Goal: Task Accomplishment & Management: Manage account settings

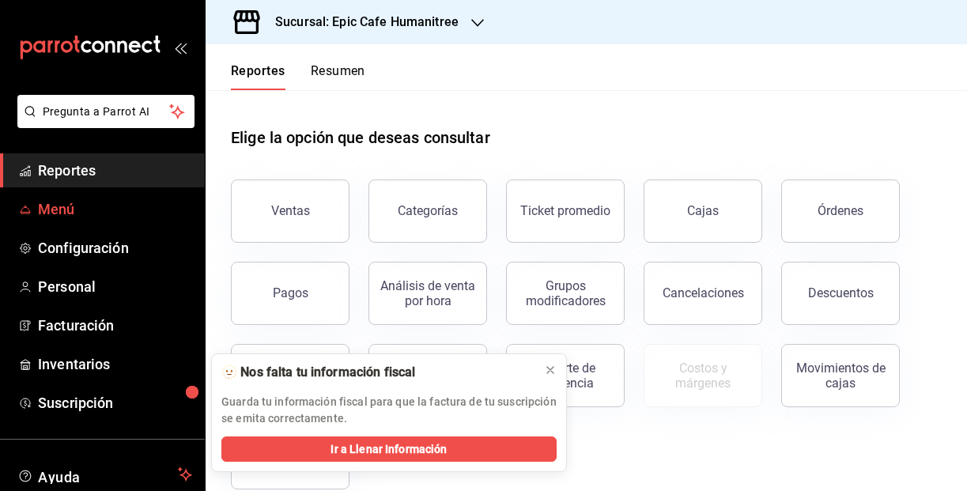
click at [107, 202] on span "Menú" at bounding box center [115, 208] width 154 height 21
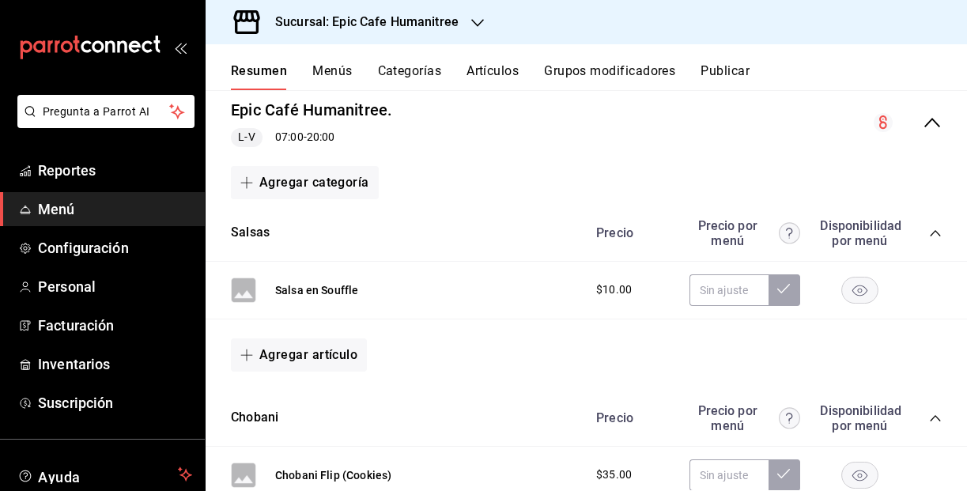
scroll to position [160, 0]
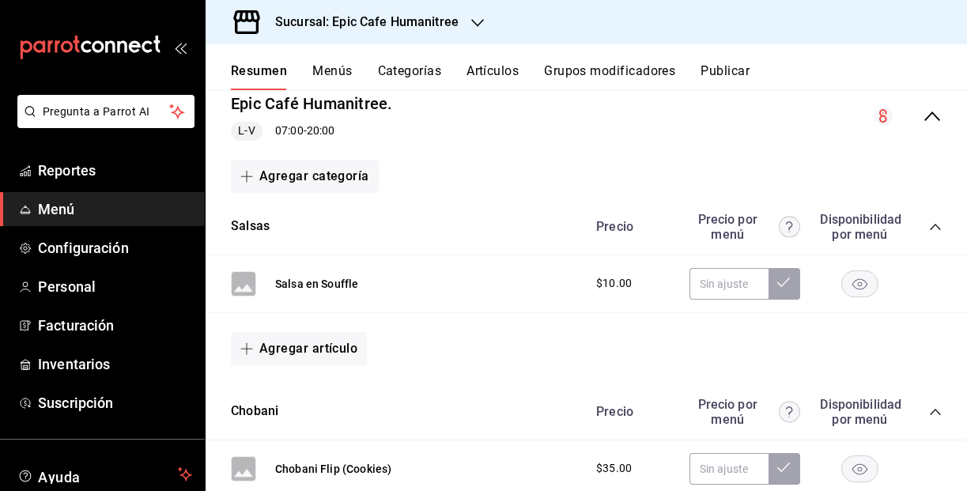
click at [337, 68] on button "Menús" at bounding box center [332, 76] width 40 height 27
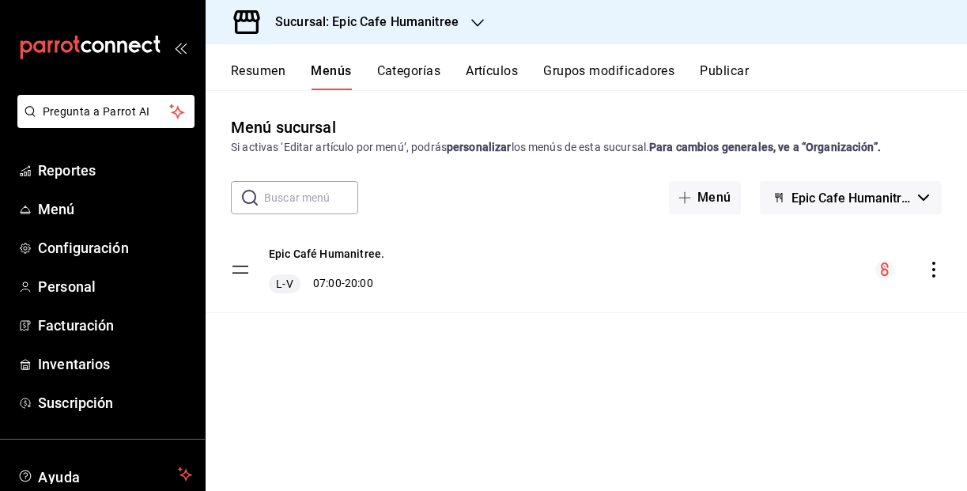
click at [503, 64] on button "Artículos" at bounding box center [492, 76] width 52 height 27
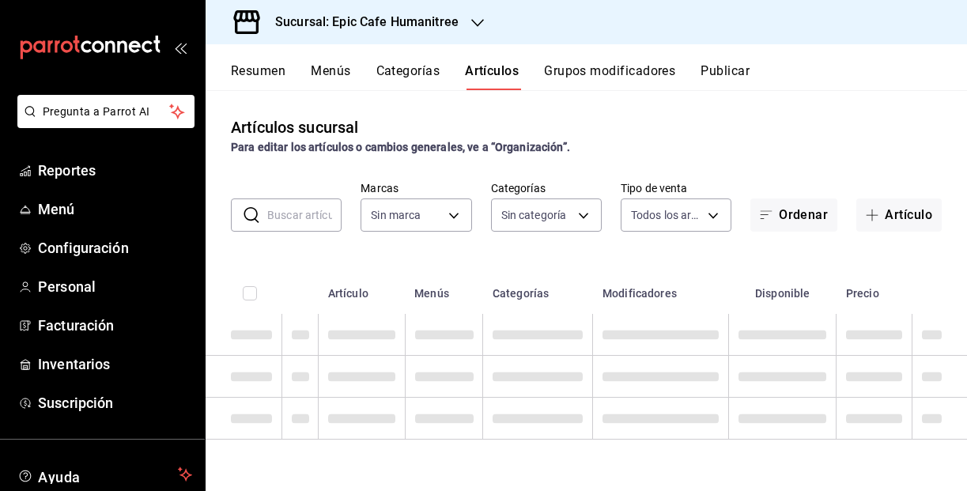
type input "e2a6dcd0-c09b-4f39-b209-5f97019748a2,3f18ad05-55ab-44ea-8b53-c1c2b2db6cb9"
type input "70f0a7ba-870f-4728-a955-9cdaa1ce5aab,7c6d7830-7d2b-4e7b-b06d-0a04b0d2b10f,16539…"
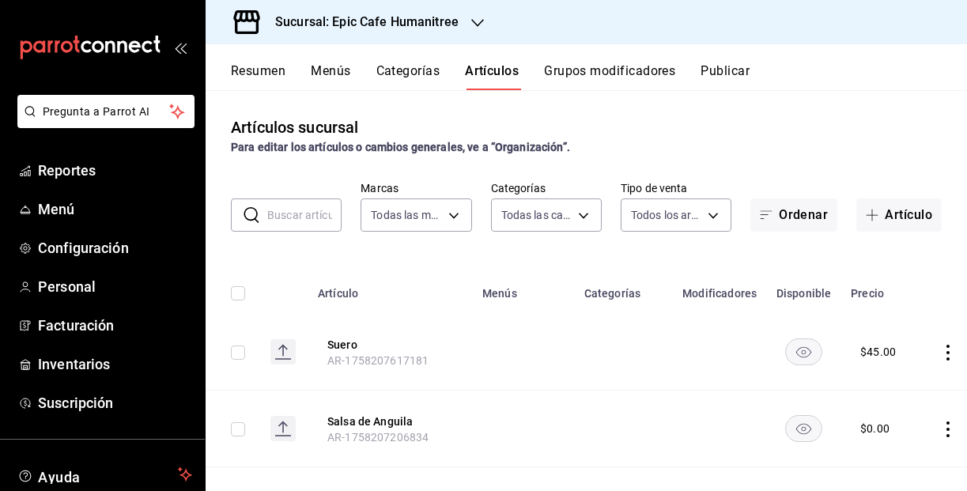
click at [315, 212] on input "text" at bounding box center [304, 215] width 74 height 32
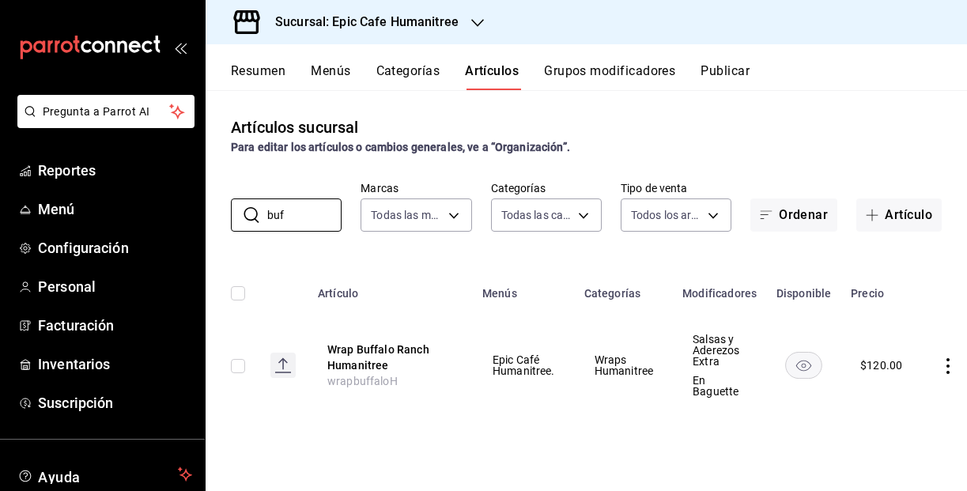
type input "buf"
click at [444, 17] on h3 "Sucursal: Epic Cafe Humanitree" at bounding box center [360, 22] width 196 height 19
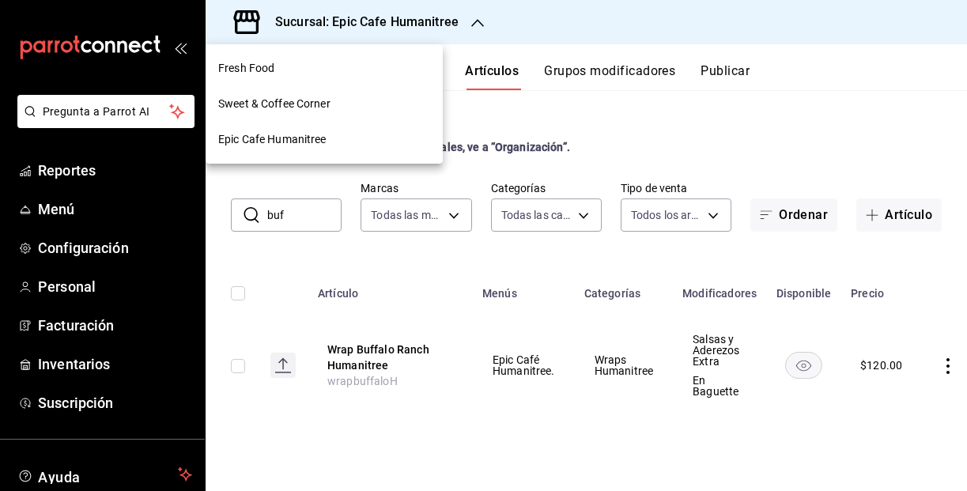
click at [360, 72] on div "Fresh Food" at bounding box center [324, 68] width 212 height 17
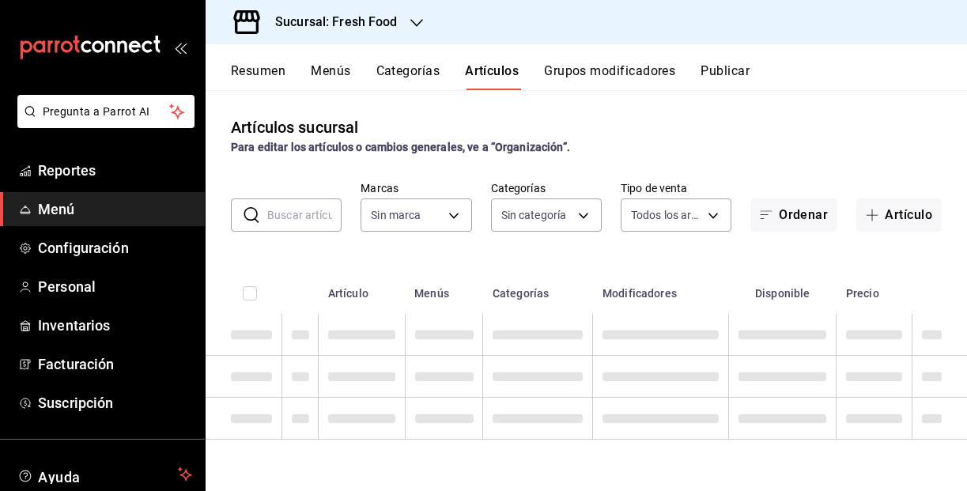
type input "607205d8-3a2d-4c2e-9df3-51caed97f767,0b460728-6364-42ef-89dc-bd26cc72a634,74d82…"
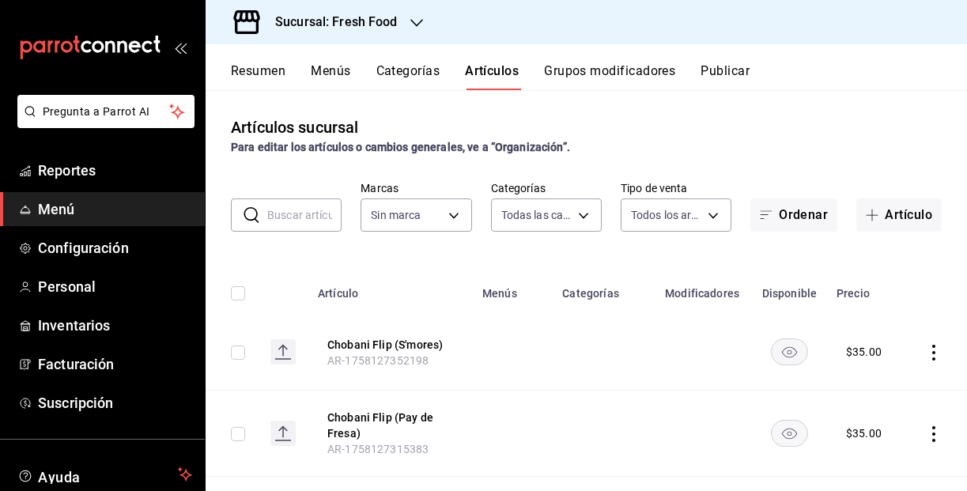
type input "8ab046c6-0e56-43ef-b272-b6267400ac64,c832d7f2-bfd0-461e-be2e-c17eaf69f67d"
click at [278, 222] on input "text" at bounding box center [304, 215] width 74 height 32
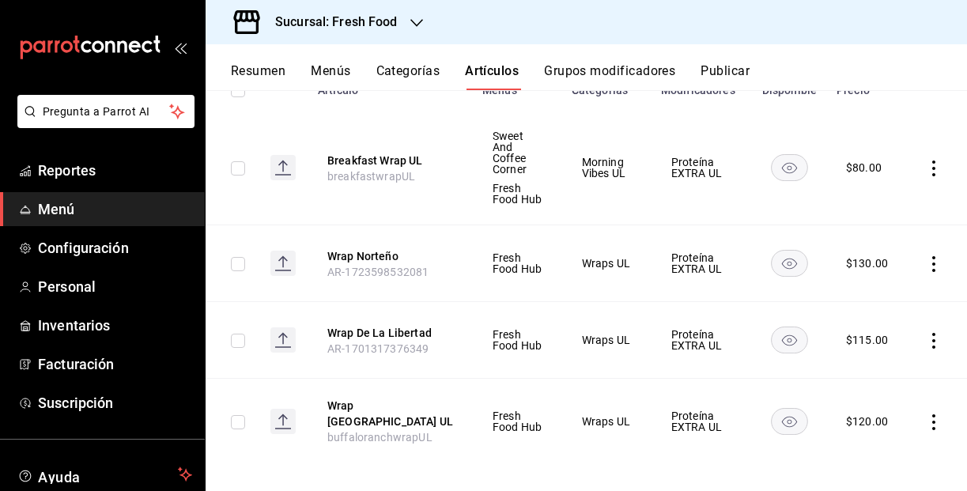
scroll to position [205, 0]
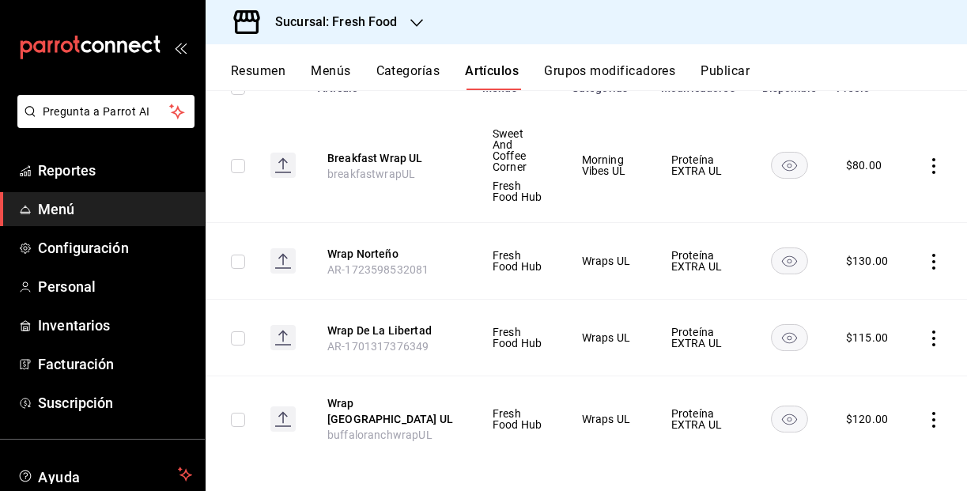
type input "wrap"
click at [941, 175] on td at bounding box center [937, 165] width 60 height 115
click at [936, 167] on icon "actions" at bounding box center [934, 166] width 16 height 16
click at [883, 201] on span "Editar" at bounding box center [885, 202] width 41 height 17
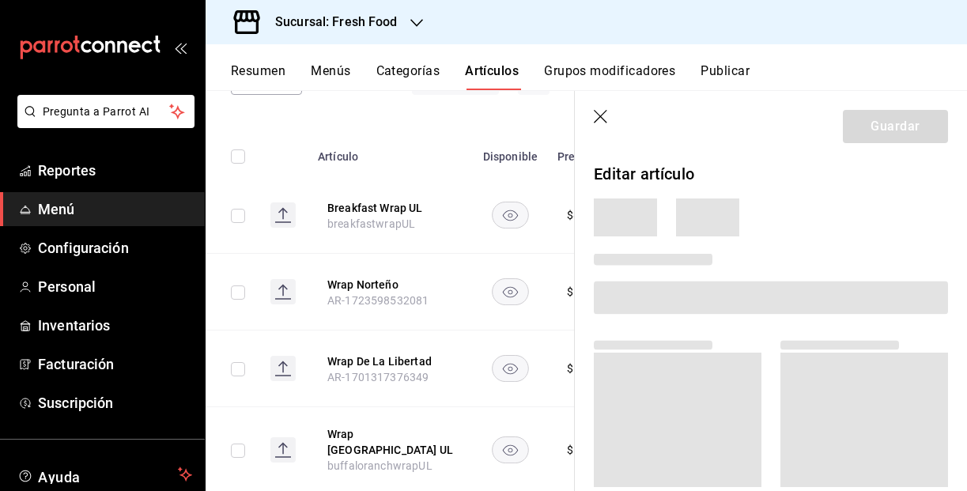
scroll to position [168, 0]
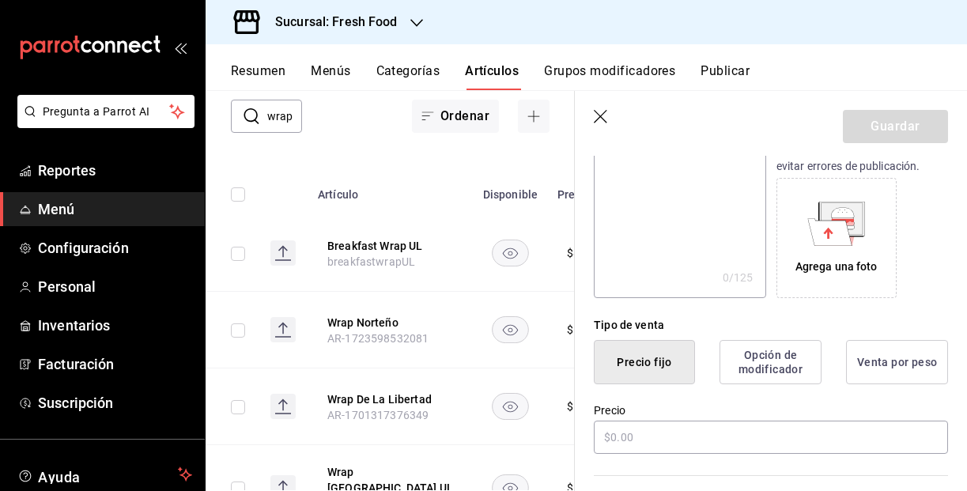
type input "$80.00"
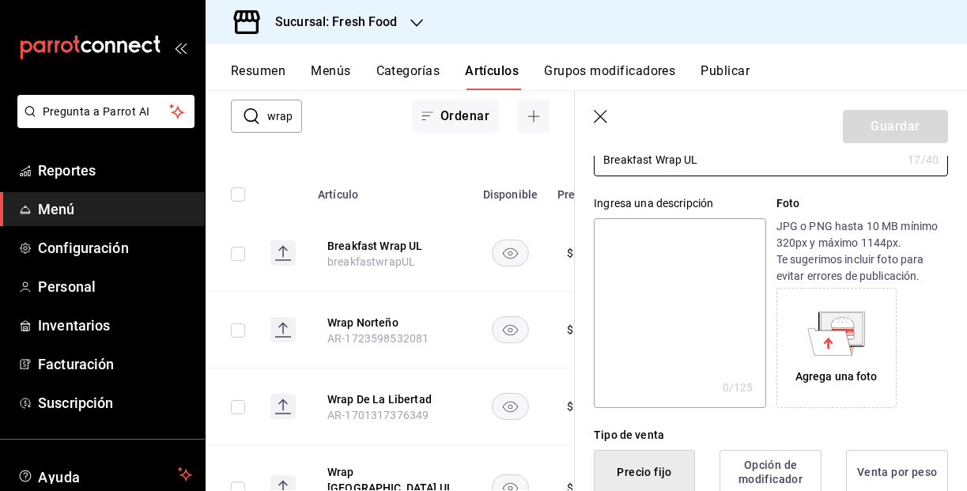
scroll to position [0, 0]
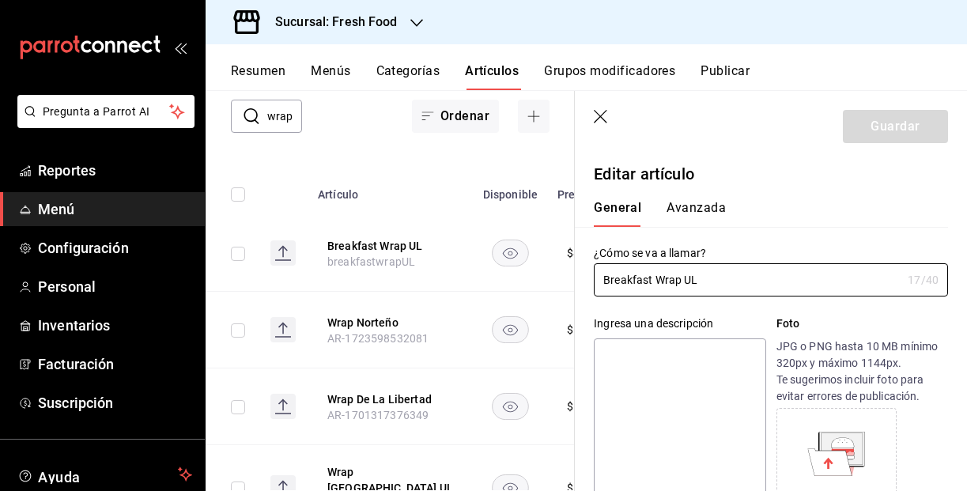
click at [691, 206] on button "Avanzada" at bounding box center [695, 213] width 59 height 27
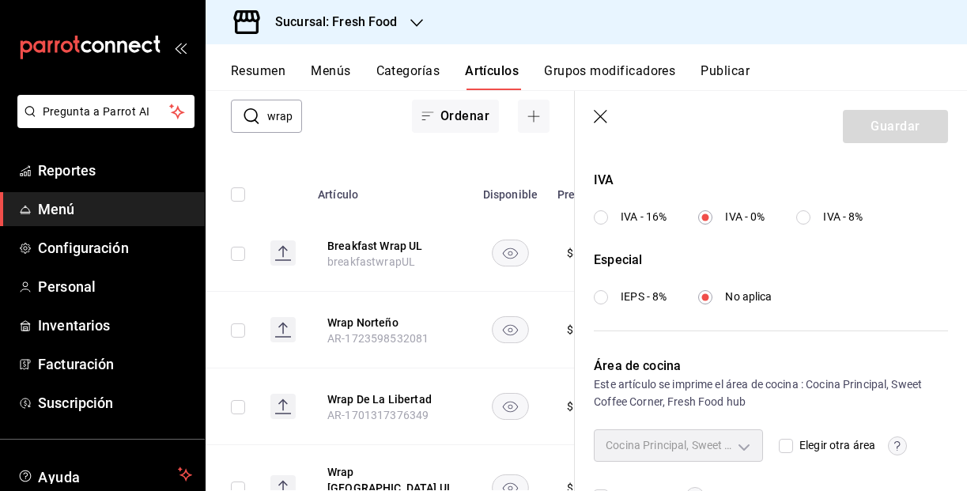
scroll to position [643, 0]
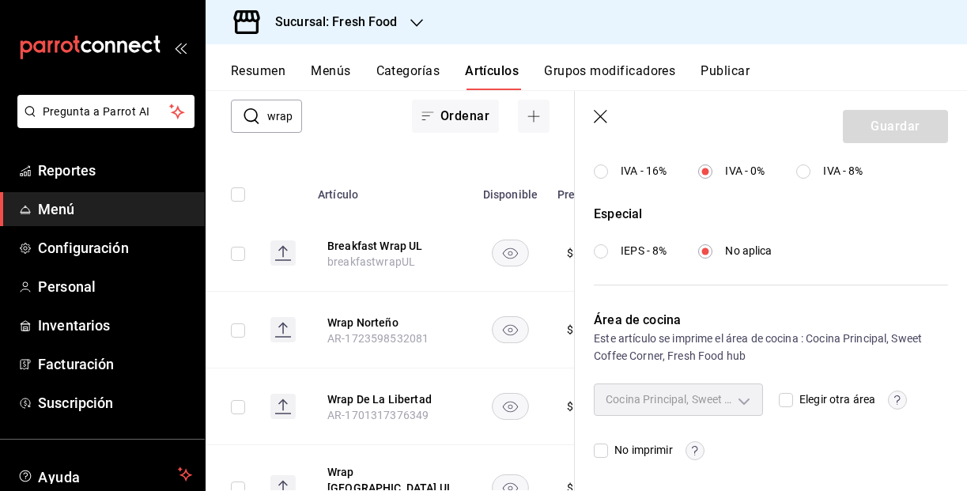
click at [745, 400] on div "Cocina Principal, Sweet Coffee Corner, Fresh Food hub" at bounding box center [678, 399] width 169 height 32
click at [810, 362] on div "Este artículo se imprime el área de cocina : Cocina Principal, Sweet Coffee Cor…" at bounding box center [771, 347] width 354 height 35
click at [597, 123] on icon "button" at bounding box center [602, 118] width 16 height 16
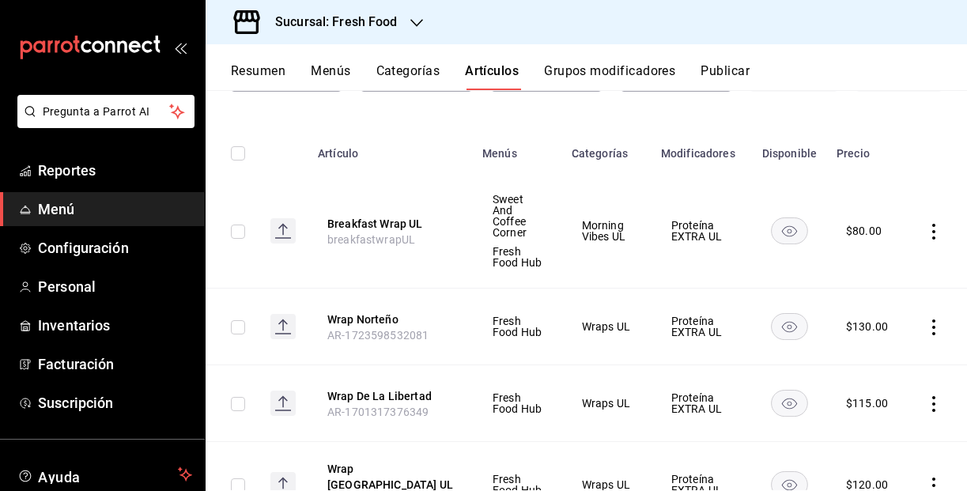
scroll to position [136, 0]
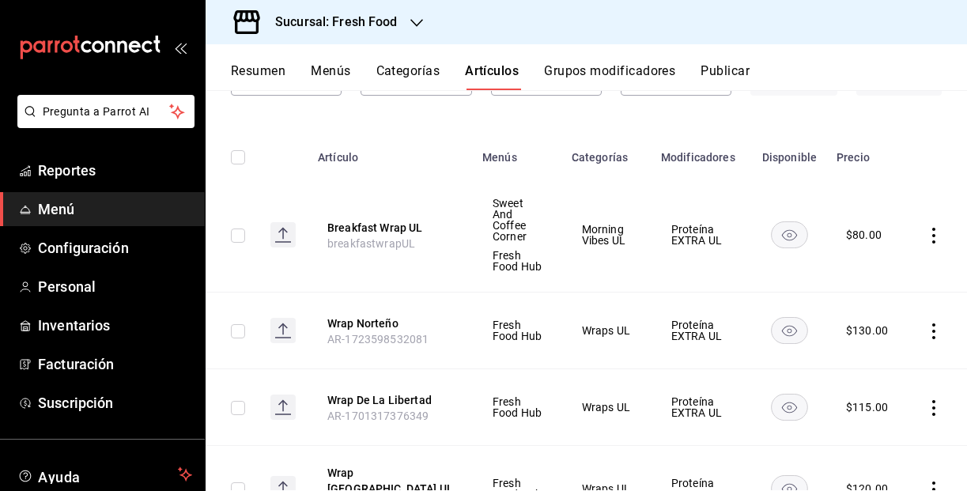
click at [933, 229] on icon "actions" at bounding box center [933, 236] width 3 height 16
click at [885, 274] on span "Editar" at bounding box center [885, 271] width 41 height 17
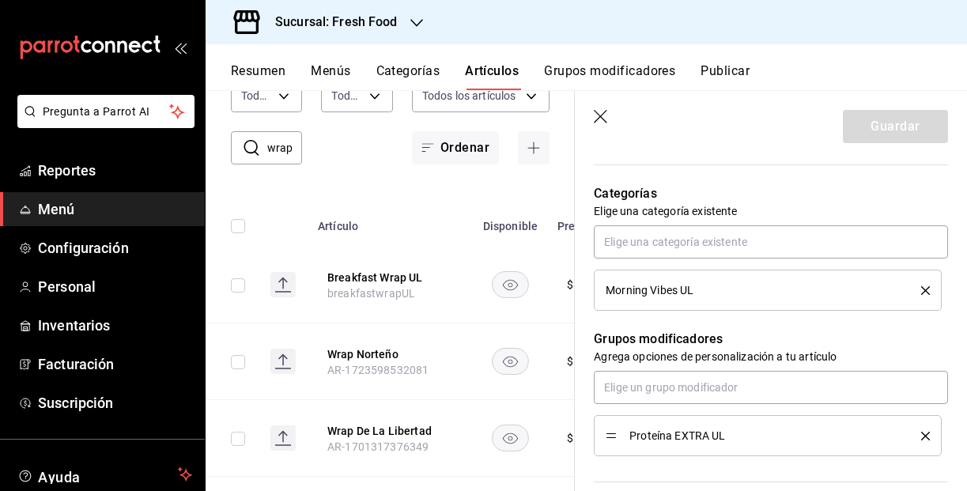
scroll to position [557, 0]
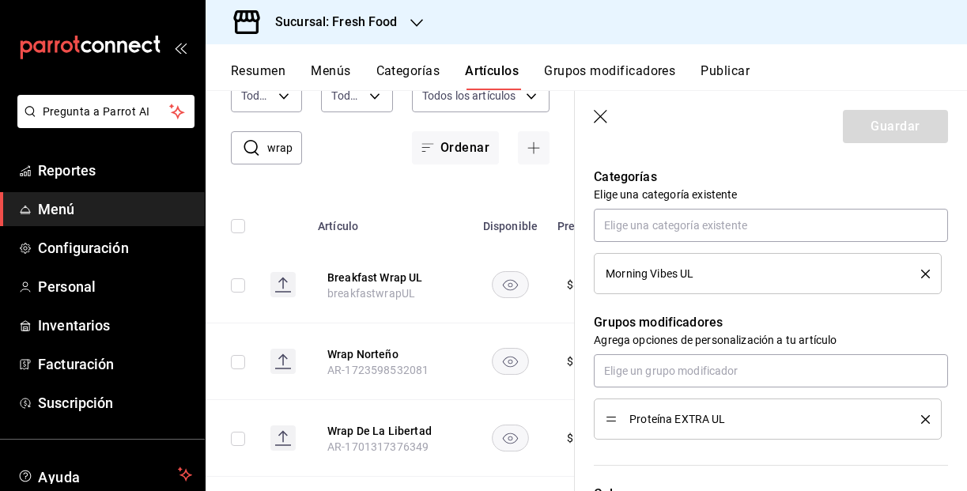
click at [602, 104] on header "Guardar" at bounding box center [771, 123] width 392 height 65
click at [600, 115] on icon "button" at bounding box center [602, 118] width 16 height 16
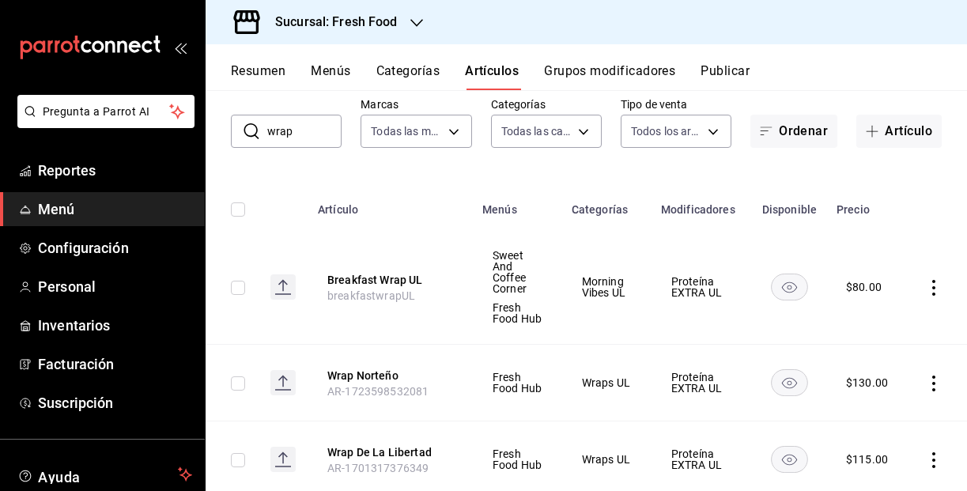
click at [410, 70] on button "Categorías" at bounding box center [408, 76] width 64 height 27
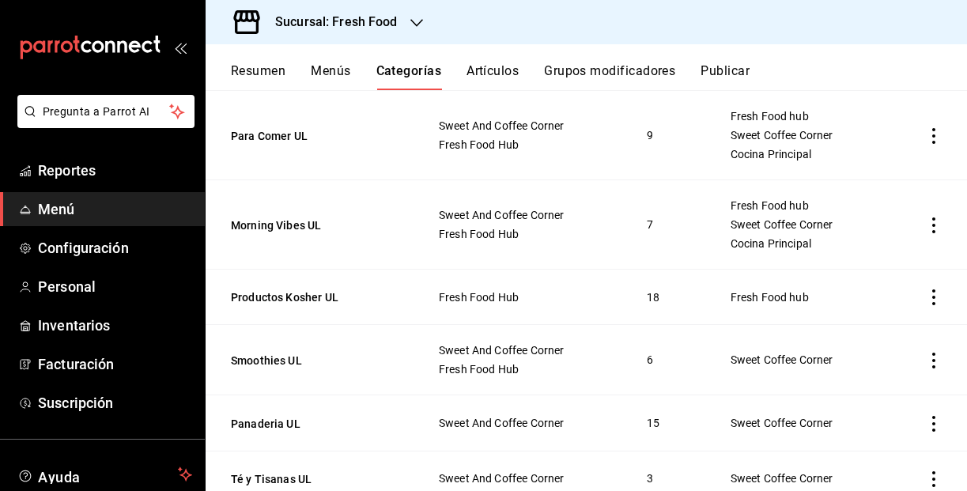
scroll to position [228, 0]
click at [936, 223] on icon "actions" at bounding box center [934, 226] width 16 height 16
click at [897, 268] on span "Editar" at bounding box center [885, 262] width 41 height 17
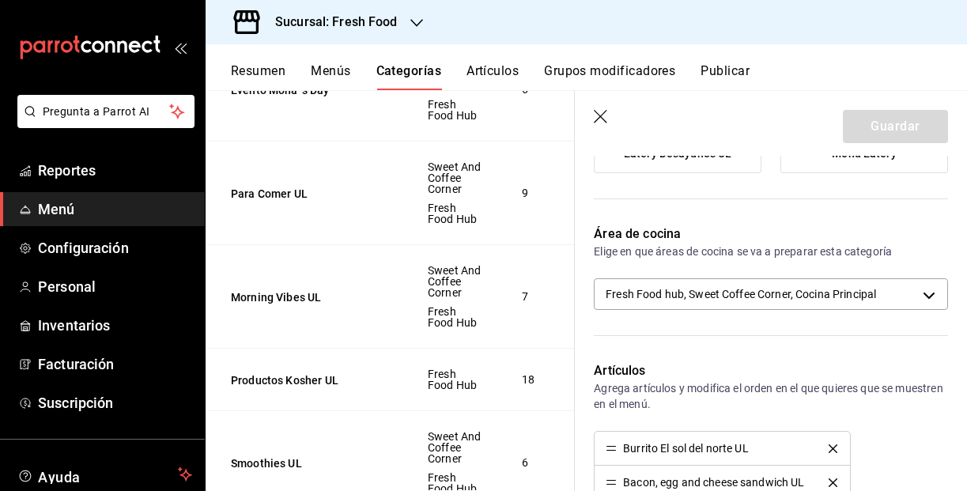
scroll to position [277, 0]
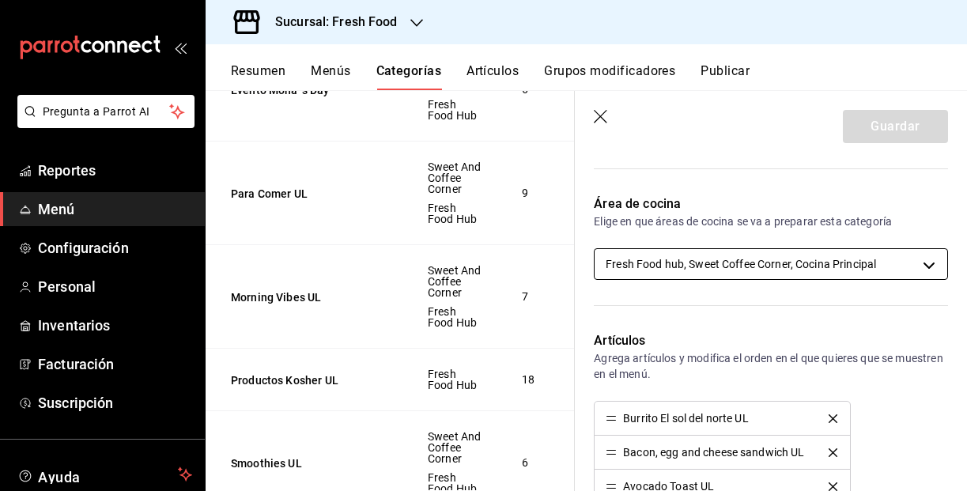
click at [869, 257] on body "Pregunta a Parrot AI Reportes Menú Configuración Personal Inventarios Facturaci…" at bounding box center [483, 245] width 967 height 491
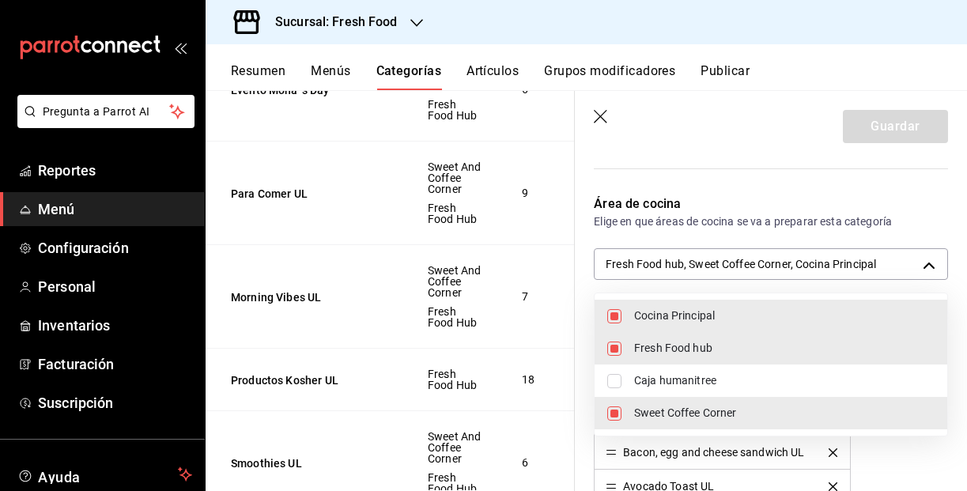
click at [890, 209] on div at bounding box center [483, 245] width 967 height 491
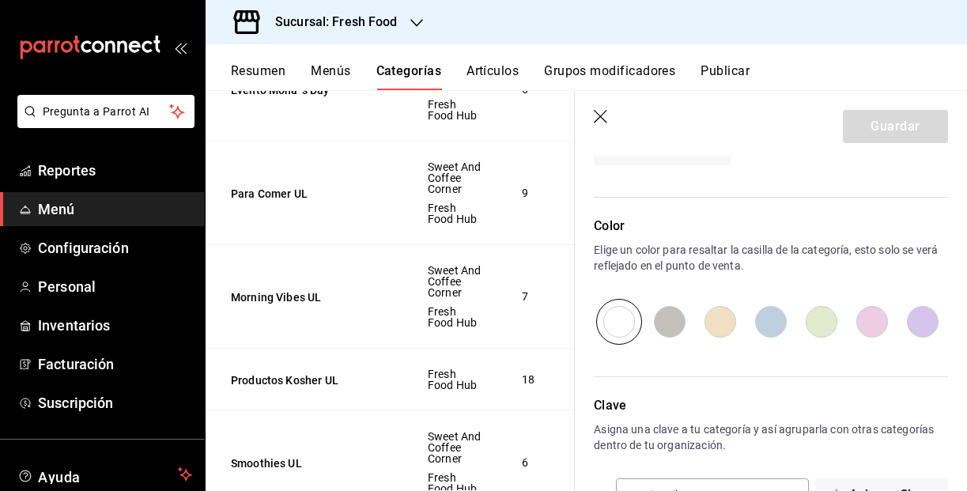
scroll to position [818, 0]
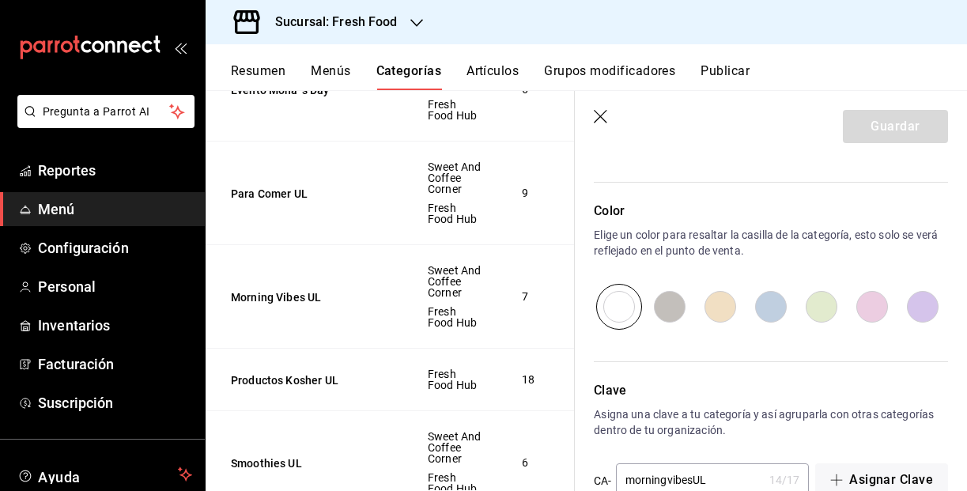
click at [605, 119] on icon "button" at bounding box center [602, 118] width 16 height 16
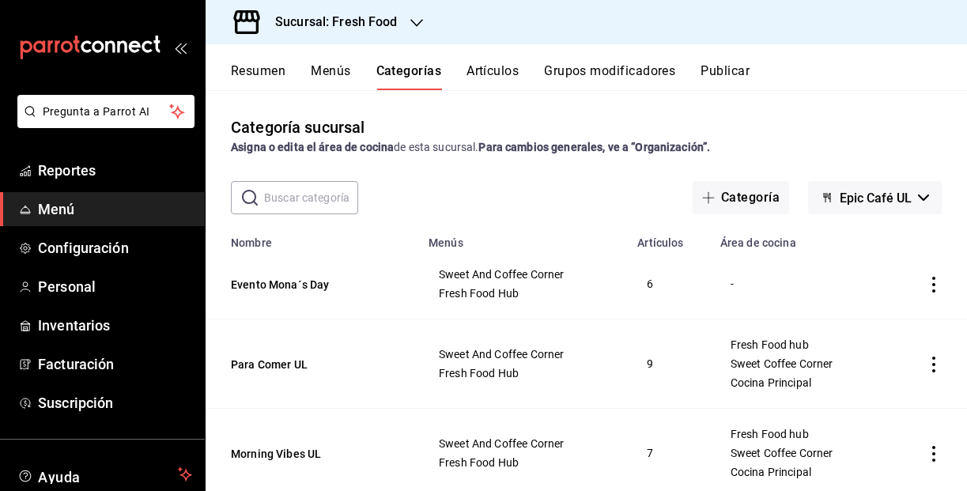
click at [494, 74] on button "Artículos" at bounding box center [492, 76] width 52 height 27
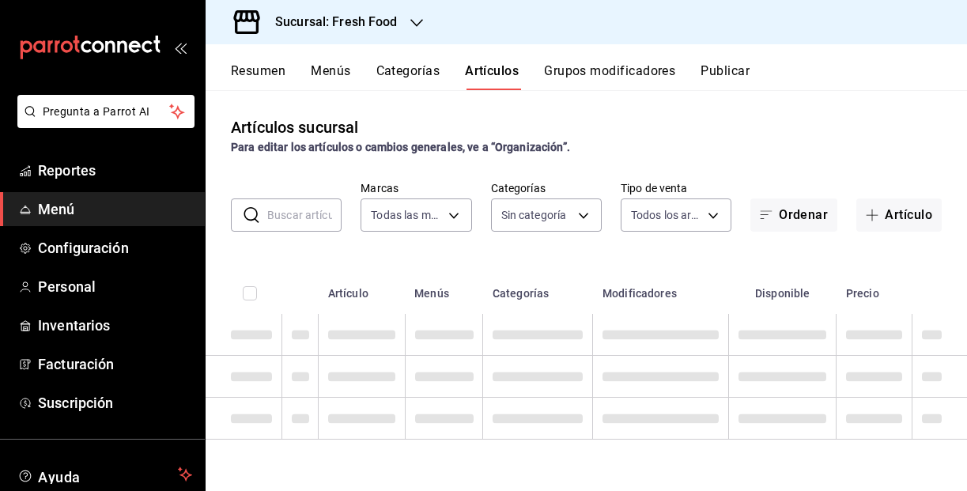
type input "8ab046c6-0e56-43ef-b272-b6267400ac64,c832d7f2-bfd0-461e-be2e-c17eaf69f67d"
type input "607205d8-3a2d-4c2e-9df3-51caed97f767,0b460728-6364-42ef-89dc-bd26cc72a634,74d82…"
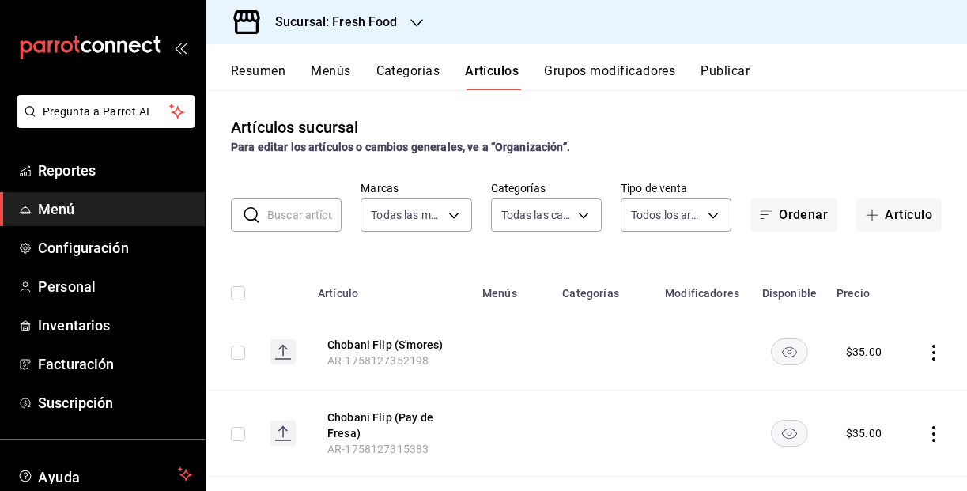
click at [297, 219] on input "text" at bounding box center [304, 215] width 74 height 32
